Goal: Find specific page/section: Find specific page/section

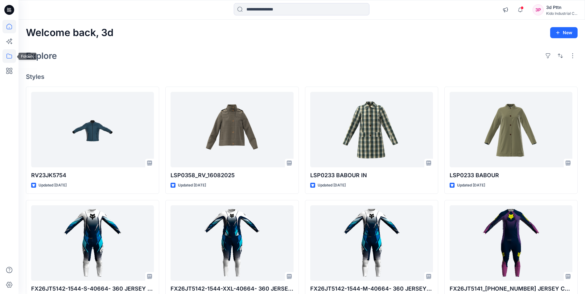
click at [9, 55] on icon at bounding box center [9, 56] width 14 height 14
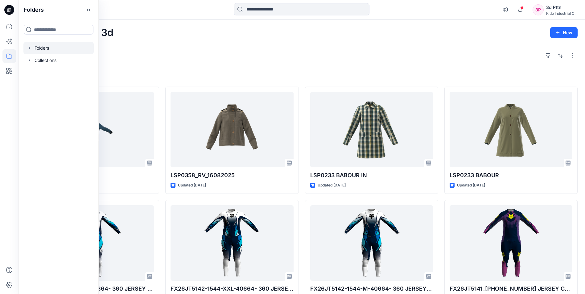
click at [54, 49] on div at bounding box center [58, 48] width 70 height 12
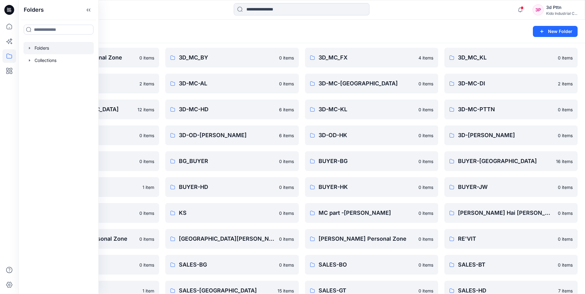
scroll to position [31, 0]
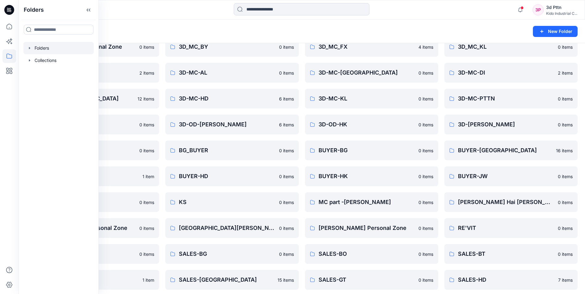
click at [249, 26] on div "Folders New Folder" at bounding box center [302, 31] width 567 height 23
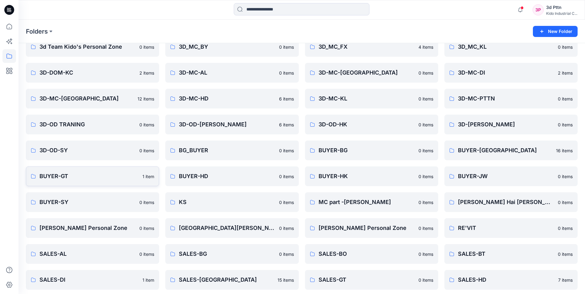
click at [74, 173] on p "BUYER-GT" at bounding box center [88, 176] width 99 height 9
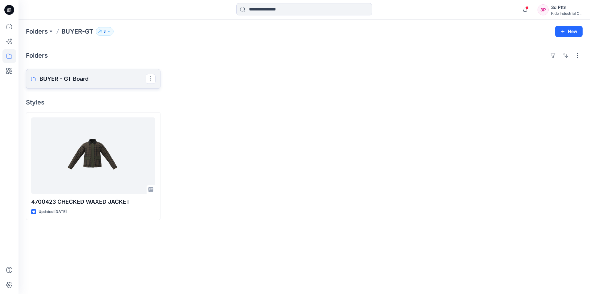
click at [111, 81] on p "BUYER - GT Board" at bounding box center [92, 79] width 106 height 9
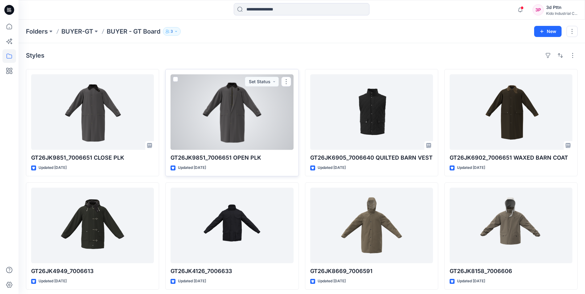
click at [254, 120] on div at bounding box center [232, 112] width 123 height 76
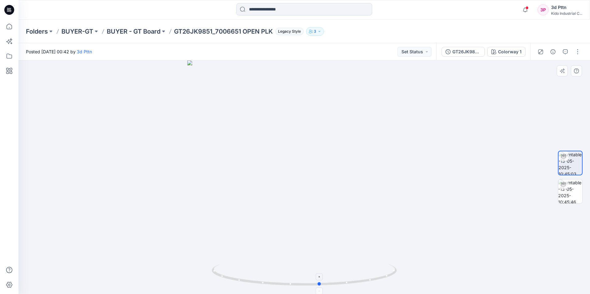
drag, startPoint x: 350, startPoint y: 286, endPoint x: 366, endPoint y: 279, distance: 17.2
click at [366, 279] on icon at bounding box center [305, 275] width 187 height 23
drag, startPoint x: 317, startPoint y: 105, endPoint x: 314, endPoint y: 224, distance: 118.5
drag, startPoint x: 356, startPoint y: 285, endPoint x: 339, endPoint y: 285, distance: 16.7
click at [339, 285] on icon at bounding box center [305, 275] width 187 height 23
